Goal: Information Seeking & Learning: Check status

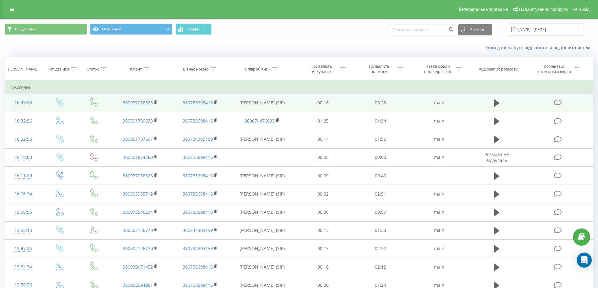
click at [21, 104] on div "16:39:48" at bounding box center [23, 103] width 24 height 12
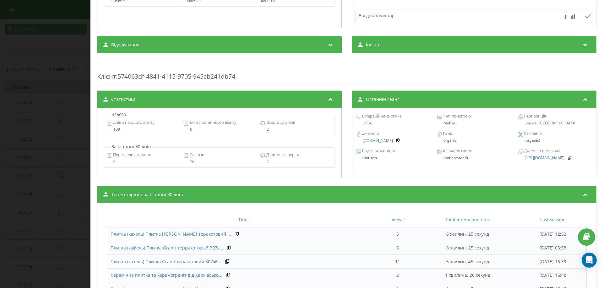
scroll to position [244, 0]
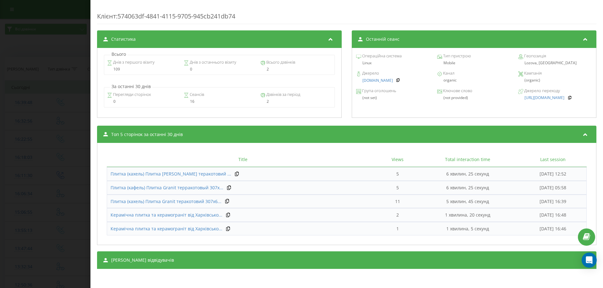
click at [48, 68] on div "Дзвінок : ua10_-1755697187.1454236 1 x - 05:23 00:00 00:00 Транскрипція Для AI-…" at bounding box center [301, 144] width 603 height 288
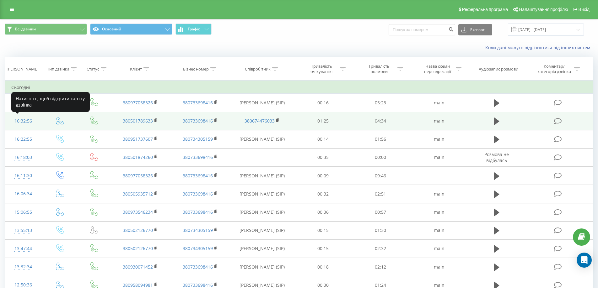
click at [25, 121] on div "16:32:56" at bounding box center [23, 121] width 24 height 12
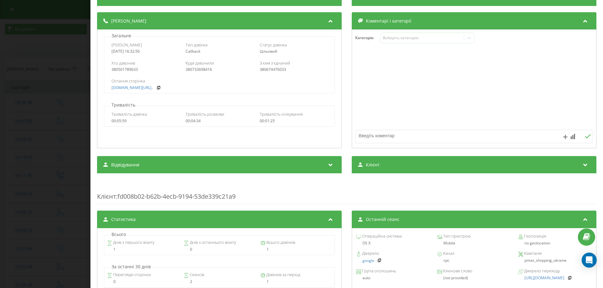
scroll to position [46, 0]
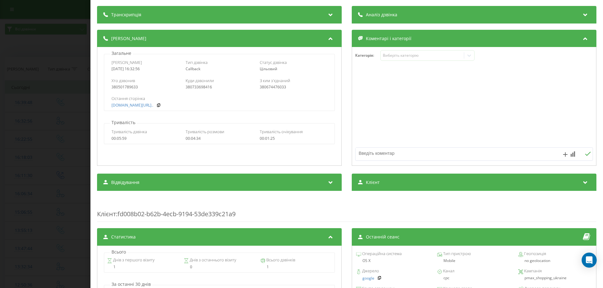
click at [49, 55] on div "Дзвінок : ua13_-1755696776.1500191 1 x - 04:41 00:00 00:00 Транскрипція Для AI-…" at bounding box center [301, 144] width 603 height 288
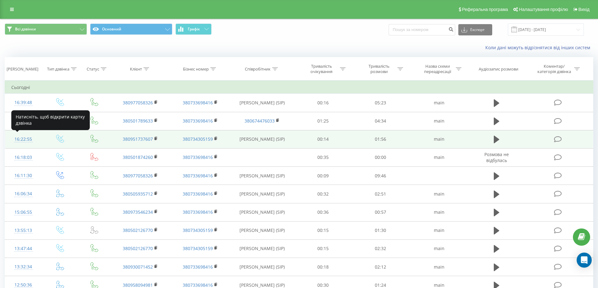
click at [28, 140] on div "16:22:55" at bounding box center [23, 139] width 24 height 12
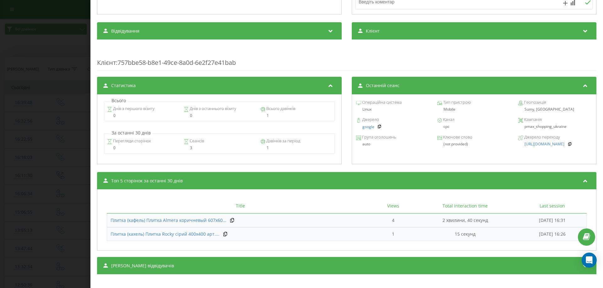
scroll to position [203, 0]
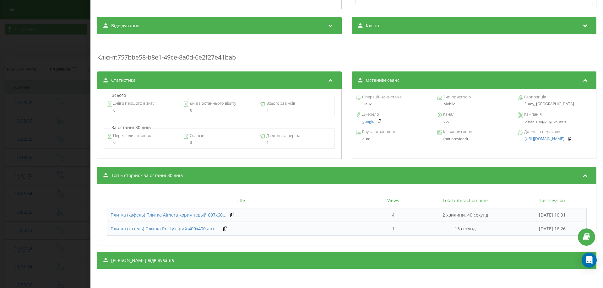
click at [41, 54] on div "Дзвінок : ua3_-1755696175.2233509 1 x - 01:56 00:00 00:00 Транскрипція Для AI-а…" at bounding box center [301, 144] width 603 height 288
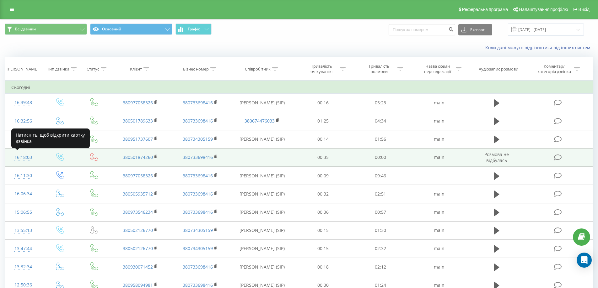
click at [24, 158] on div "16:18:03" at bounding box center [23, 158] width 24 height 12
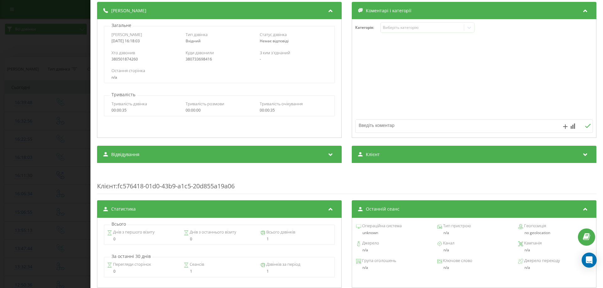
scroll to position [43, 0]
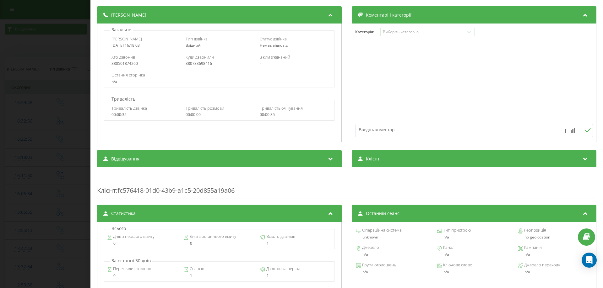
click at [53, 47] on div "Дзвінок : ua6_-1755695883.1771493 Транскрипція Для AI-аналізу майбутніх дзвінкі…" at bounding box center [301, 144] width 603 height 288
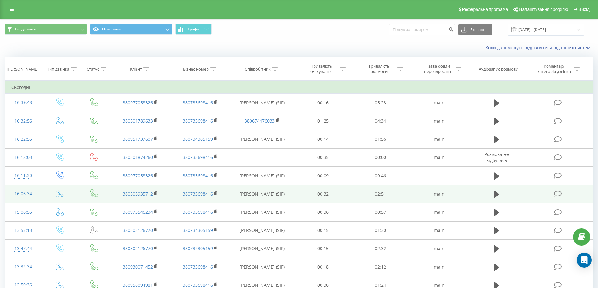
click at [23, 195] on div "16:06:34" at bounding box center [23, 194] width 24 height 12
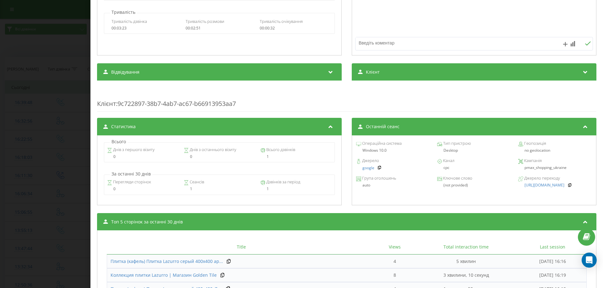
scroll to position [188, 0]
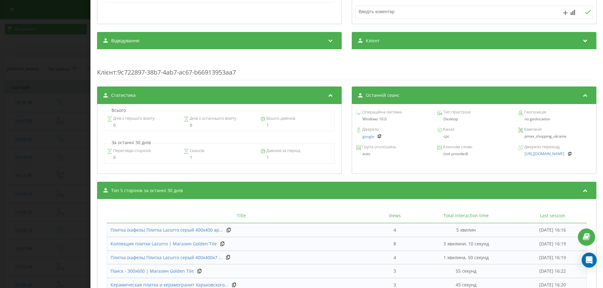
click at [48, 53] on div "Дзвінок : ua15_-1755695193.382139 1 x - 03:01 00:00 00:00 Транскрипція Для AI-а…" at bounding box center [301, 144] width 603 height 288
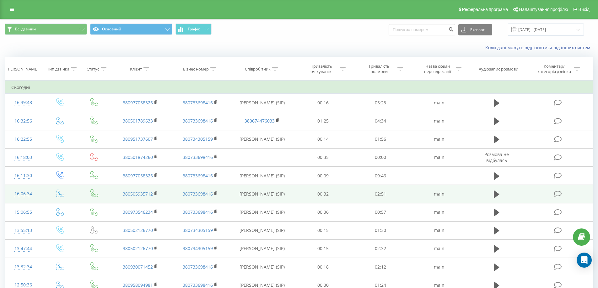
click at [25, 195] on div "16:06:34" at bounding box center [23, 194] width 24 height 12
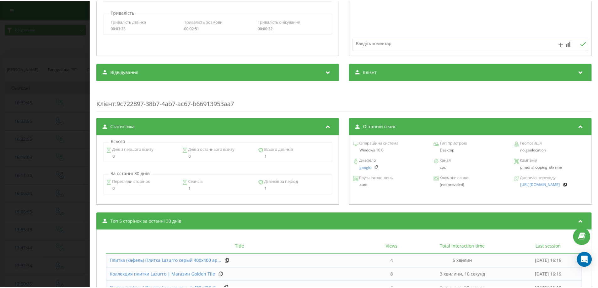
scroll to position [220, 0]
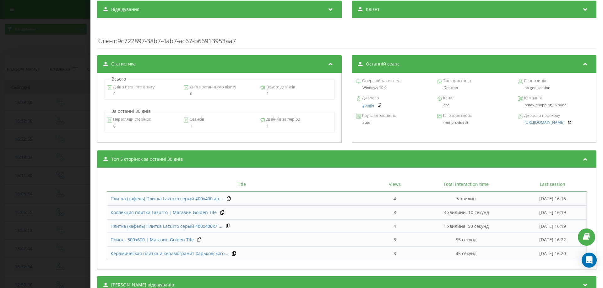
click at [30, 47] on div "Дзвінок : ua15_-1755695193.382139 1 x - 03:01 00:00 00:00 Транскрипція Для AI-а…" at bounding box center [301, 144] width 603 height 288
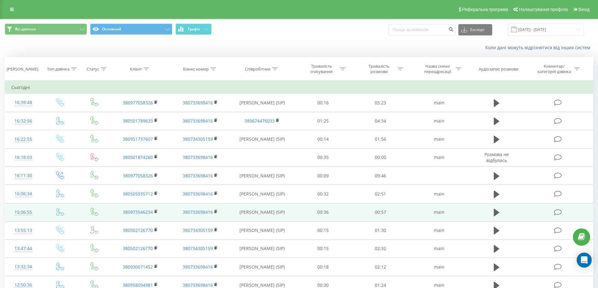
scroll to position [31, 0]
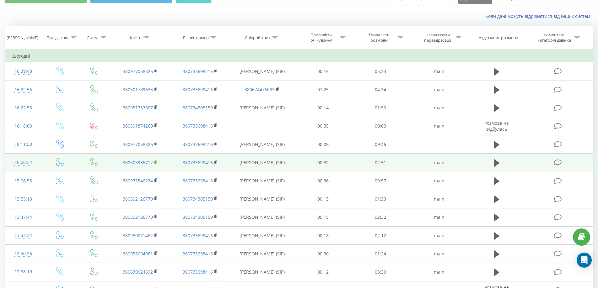
click at [154, 162] on icon at bounding box center [155, 162] width 3 height 4
